Goal: Download file/media

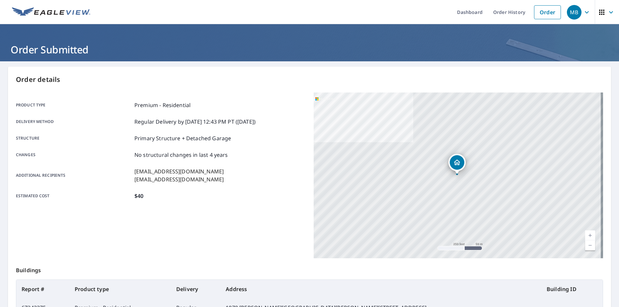
scroll to position [61, 0]
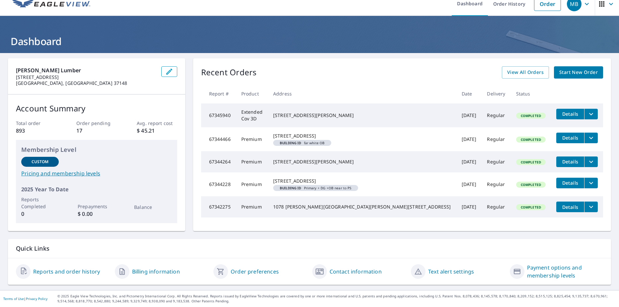
scroll to position [21, 0]
click at [560, 208] on span "Details" at bounding box center [570, 207] width 20 height 6
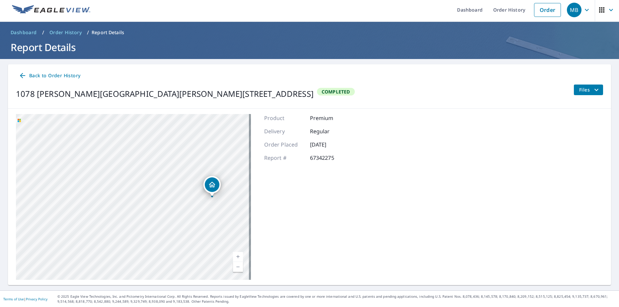
scroll to position [3, 0]
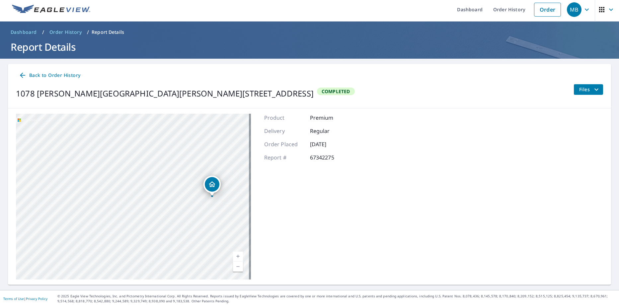
click at [595, 86] on icon "filesDropdownBtn-67342275" at bounding box center [597, 90] width 8 height 8
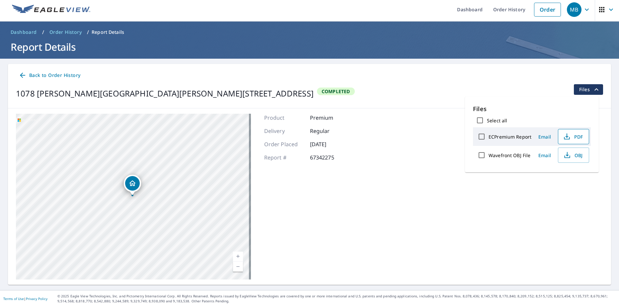
click at [573, 134] on span "PDF" at bounding box center [572, 137] width 21 height 8
click at [578, 135] on span "PDF" at bounding box center [572, 137] width 21 height 8
